Goal: Transaction & Acquisition: Purchase product/service

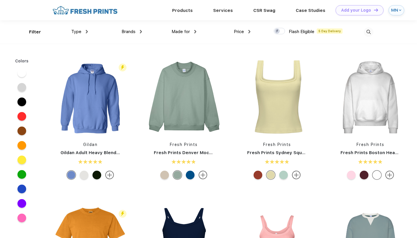
scroll to position [0, 0]
click at [130, 33] on span "Brands" at bounding box center [129, 31] width 14 height 5
click at [368, 32] on img at bounding box center [369, 32] width 10 height 10
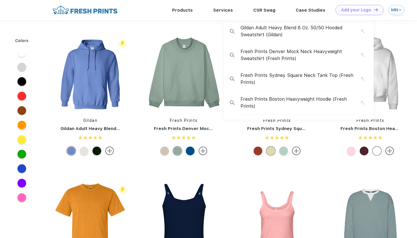
scroll to position [227, 0]
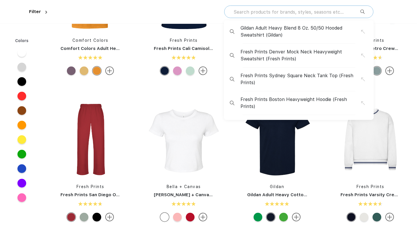
click at [327, 9] on input "text" at bounding box center [296, 12] width 127 height 6
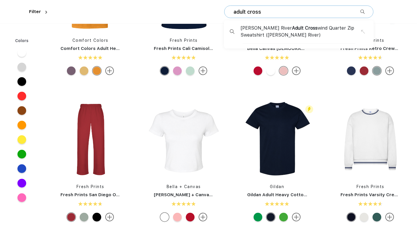
type input "adult cross"
click at [305, 28] on span "[PERSON_NAME] River Adult Cross wind Quarter Zip Sweatshirt ([PERSON_NAME] Rive…" at bounding box center [300, 32] width 121 height 14
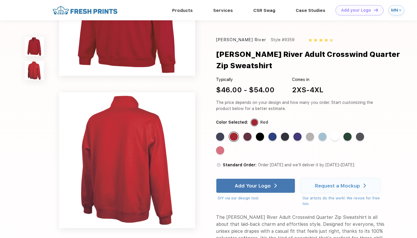
scroll to position [86, 0]
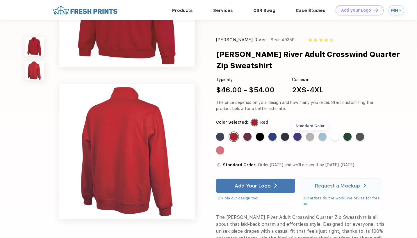
click at [311, 135] on div "Standard Color" at bounding box center [310, 137] width 8 height 8
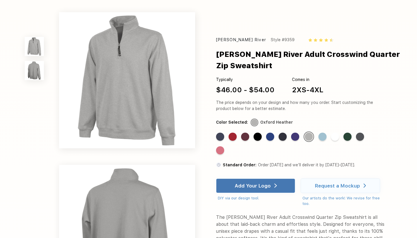
scroll to position [0, 0]
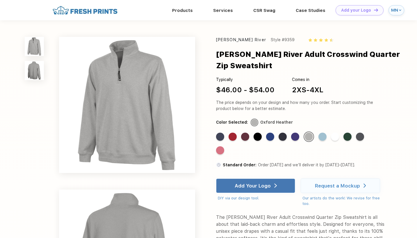
click at [324, 39] on img at bounding box center [325, 39] width 3 height 3
click at [324, 38] on img at bounding box center [325, 39] width 3 height 3
click at [324, 41] on img at bounding box center [325, 39] width 3 height 3
click at [308, 39] on img at bounding box center [309, 39] width 3 height 3
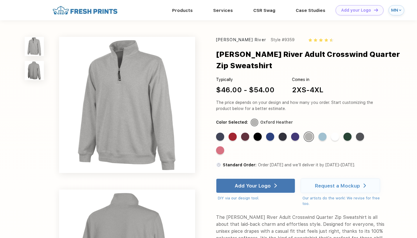
click at [308, 39] on img at bounding box center [309, 39] width 3 height 3
click at [394, 9] on div "MN" at bounding box center [394, 10] width 6 height 5
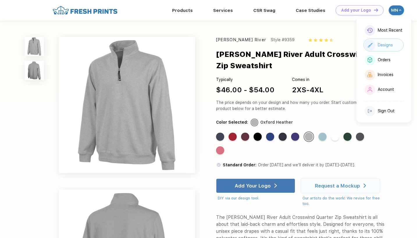
click at [382, 43] on div "Designs" at bounding box center [385, 45] width 15 height 5
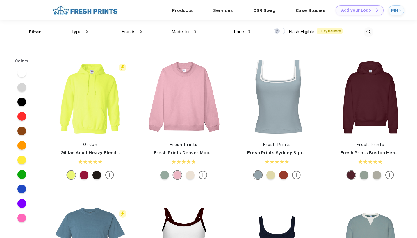
click at [397, 10] on div "MN" at bounding box center [394, 10] width 6 height 5
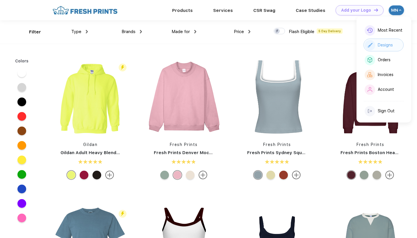
click at [375, 42] on div "Designs" at bounding box center [383, 45] width 40 height 13
